Goal: Information Seeking & Learning: Learn about a topic

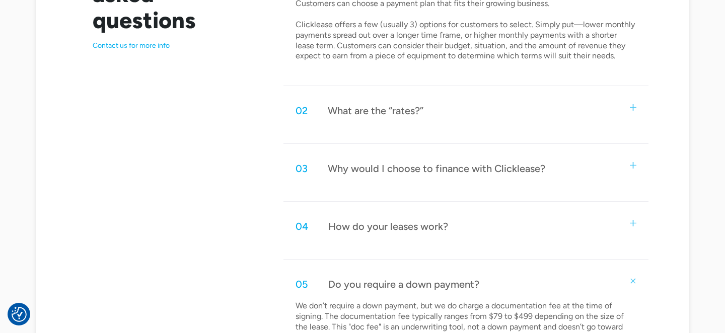
scroll to position [612, 0]
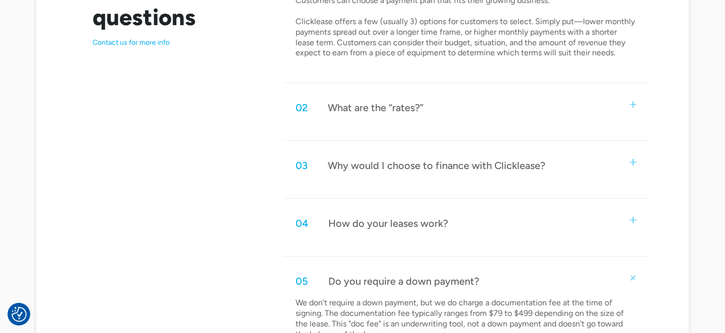
click at [409, 164] on div "Why would I choose to finance with Clicklease?" at bounding box center [436, 165] width 217 height 13
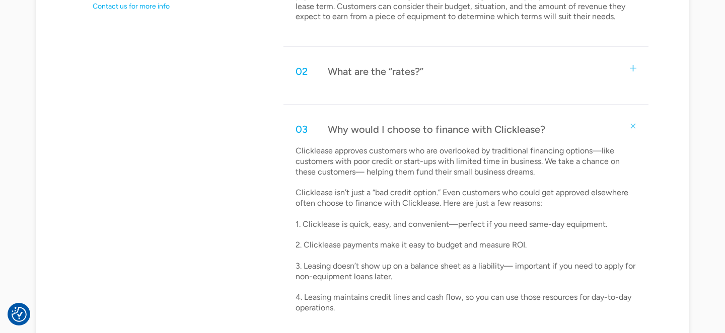
scroll to position [676, 0]
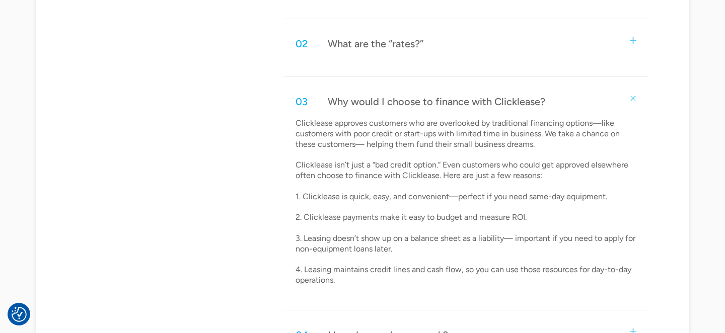
click at [421, 165] on p "Clicklease approves customers who are overlooked by traditional financing optio…" at bounding box center [465, 202] width 341 height 168
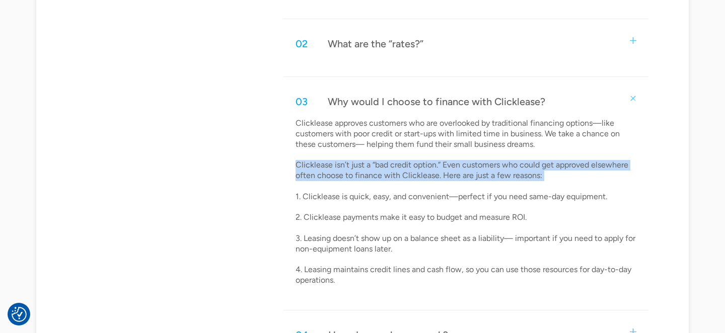
click at [421, 165] on p "Clicklease approves customers who are overlooked by traditional financing optio…" at bounding box center [465, 202] width 341 height 168
click at [431, 178] on p "Clicklease approves customers who are overlooked by traditional financing optio…" at bounding box center [465, 202] width 341 height 168
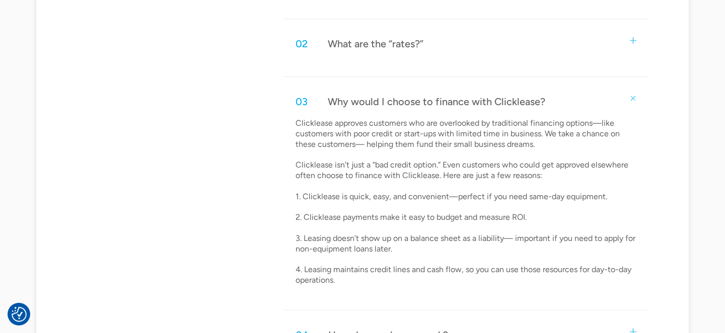
click at [435, 205] on p "Clicklease approves customers who are overlooked by traditional financing optio…" at bounding box center [465, 202] width 341 height 168
click at [419, 239] on p "Clicklease approves customers who are overlooked by traditional financing optio…" at bounding box center [465, 202] width 341 height 168
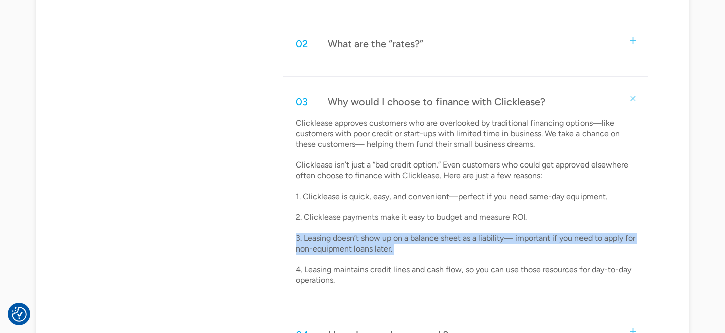
click at [419, 239] on p "Clicklease approves customers who are overlooked by traditional financing optio…" at bounding box center [465, 202] width 341 height 168
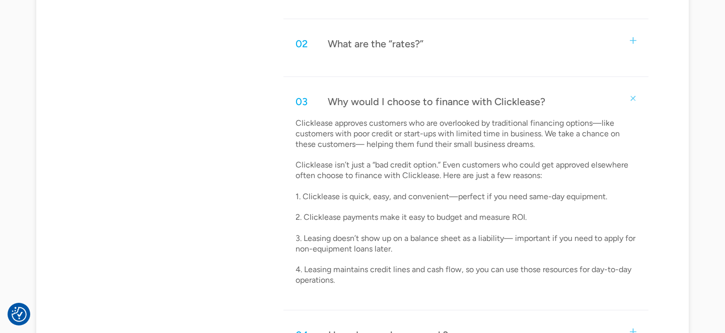
click at [459, 255] on p "Clicklease approves customers who are overlooked by traditional financing optio…" at bounding box center [465, 202] width 341 height 168
click at [424, 242] on p "Clicklease approves customers who are overlooked by traditional financing optio…" at bounding box center [465, 202] width 341 height 168
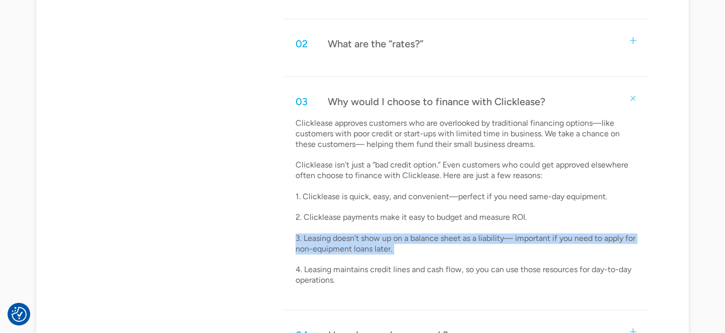
click at [424, 242] on p "Clicklease approves customers who are overlooked by traditional financing optio…" at bounding box center [465, 202] width 341 height 168
click at [413, 251] on p "Clicklease approves customers who are overlooked by traditional financing optio…" at bounding box center [465, 202] width 341 height 168
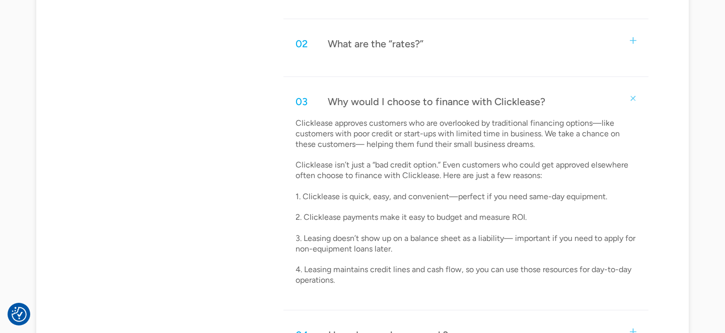
click at [469, 219] on p "Clicklease approves customers who are overlooked by traditional financing optio…" at bounding box center [465, 202] width 341 height 168
click at [516, 215] on p "Clicklease approves customers who are overlooked by traditional financing optio…" at bounding box center [465, 202] width 341 height 168
click at [403, 274] on p "Clicklease approves customers who are overlooked by traditional financing optio…" at bounding box center [465, 202] width 341 height 168
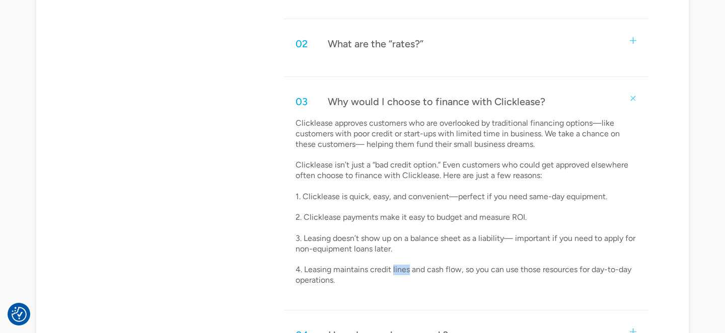
click at [403, 274] on p "Clicklease approves customers who are overlooked by traditional financing optio…" at bounding box center [465, 202] width 341 height 168
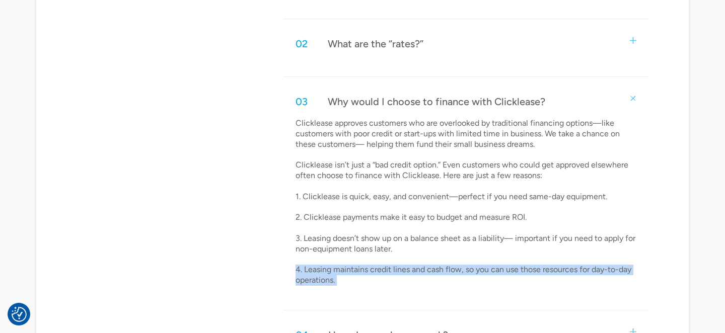
click at [403, 274] on p "Clicklease approves customers who are overlooked by traditional financing optio…" at bounding box center [465, 202] width 341 height 168
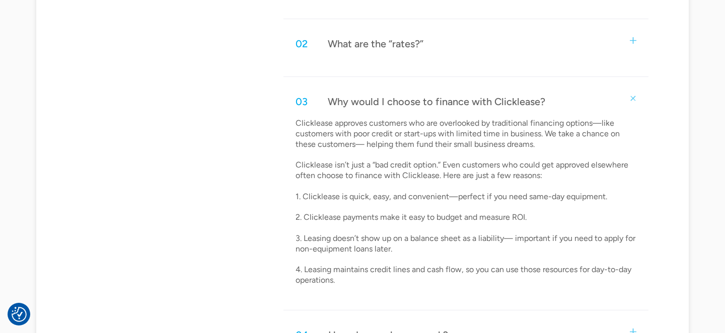
click at [532, 207] on p "Clicklease approves customers who are overlooked by traditional financing optio…" at bounding box center [465, 202] width 341 height 168
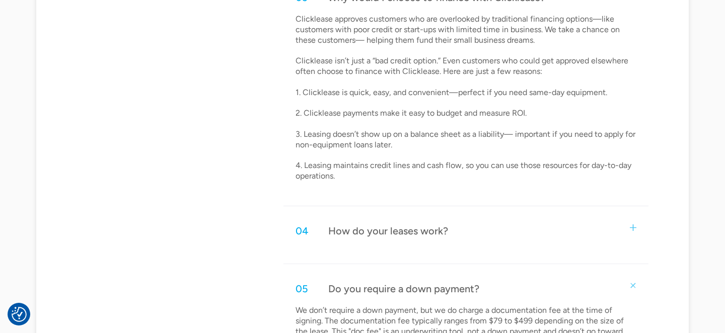
scroll to position [780, 0]
click at [460, 240] on div "04 How do your leases work?" at bounding box center [465, 231] width 365 height 33
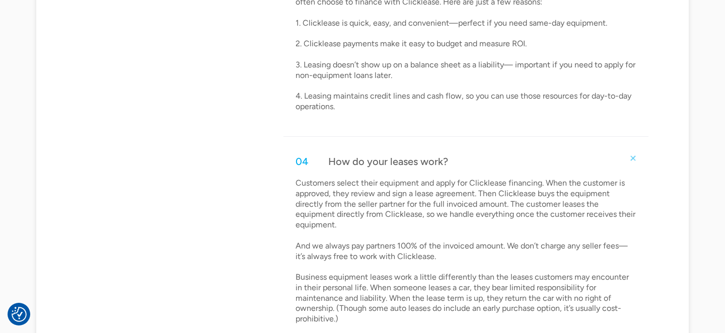
scroll to position [850, 0]
